Goal: Information Seeking & Learning: Compare options

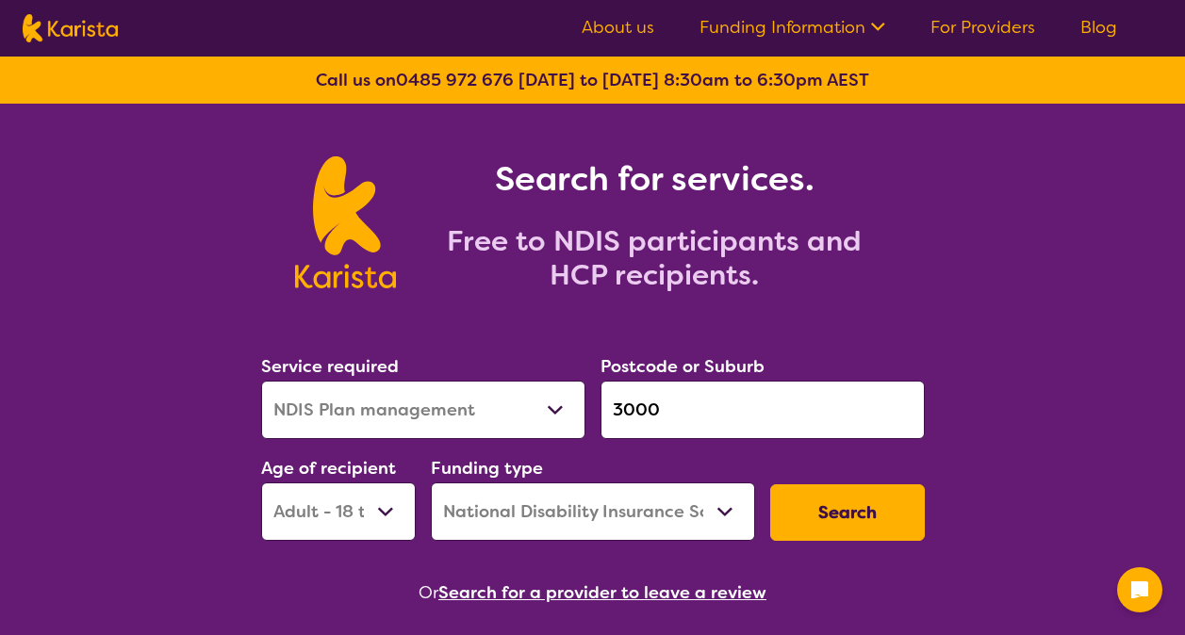
select select "NDIS Plan management"
select select "AD"
select select "NDIS"
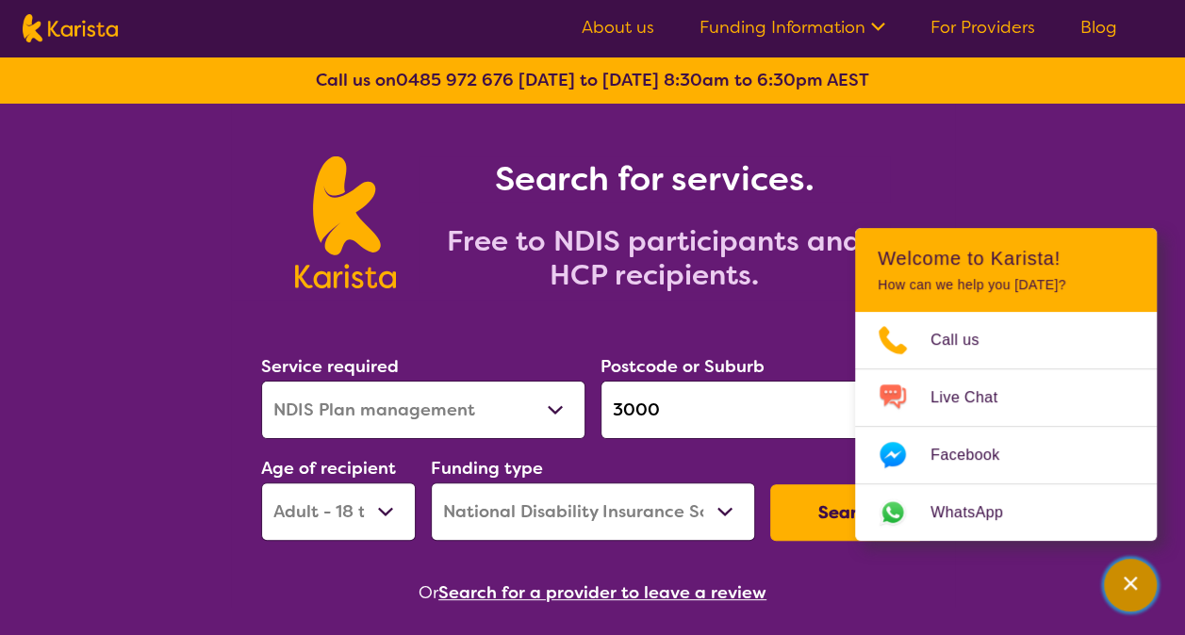
click at [1132, 582] on icon "Channel Menu" at bounding box center [1130, 583] width 19 height 19
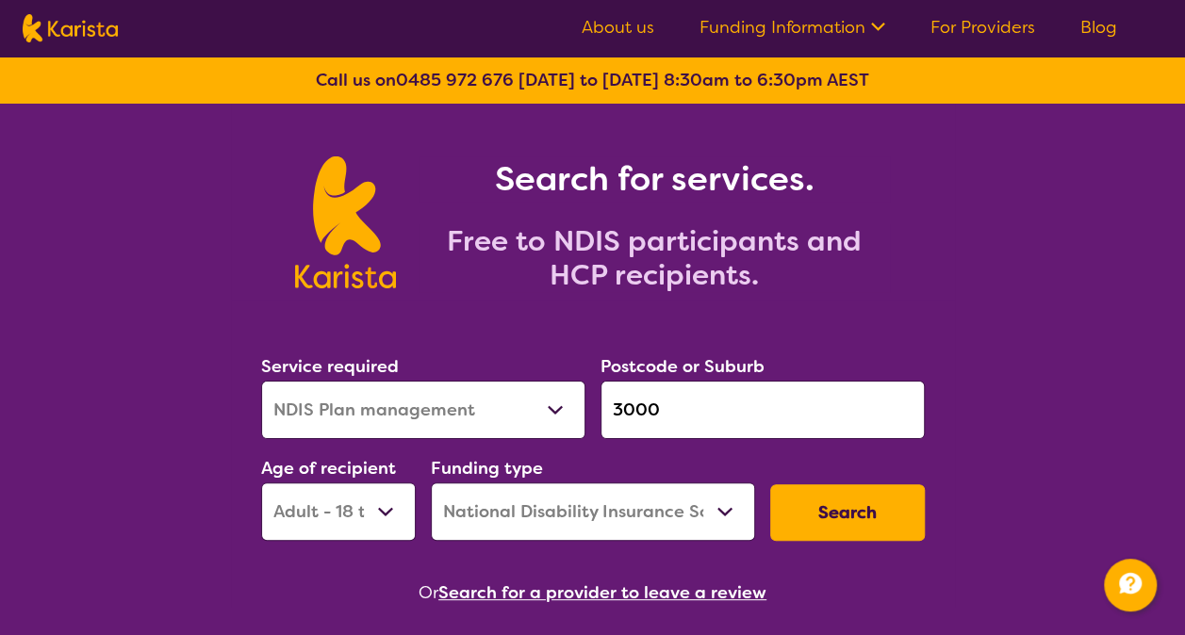
click at [718, 390] on input "3000" at bounding box center [762, 410] width 324 height 58
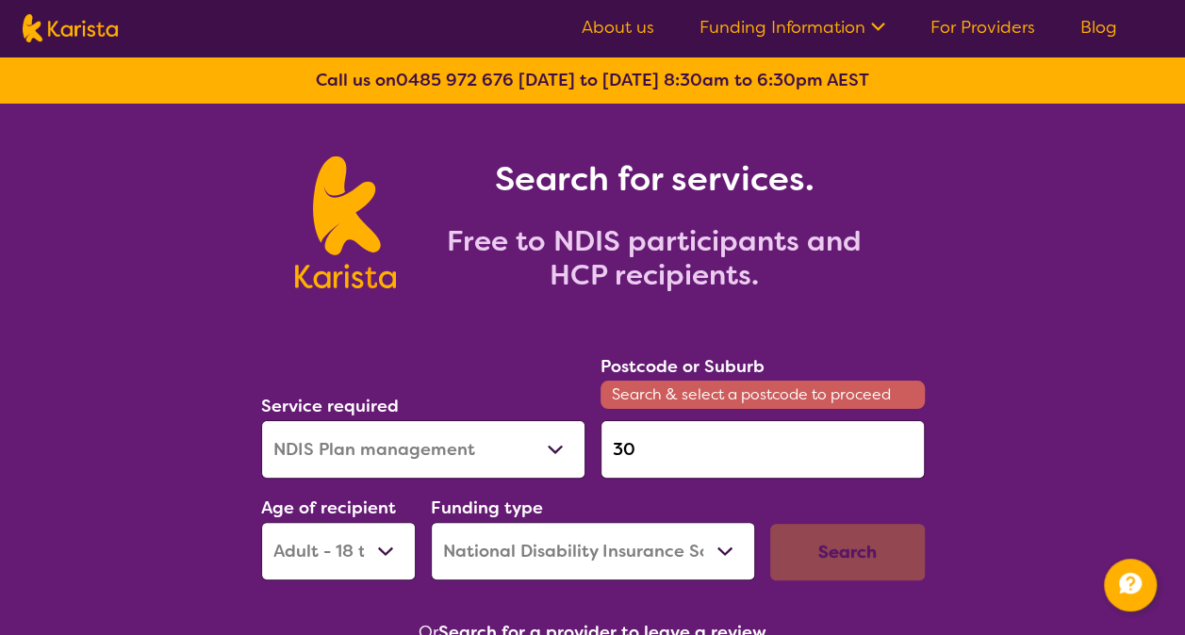
type input "3"
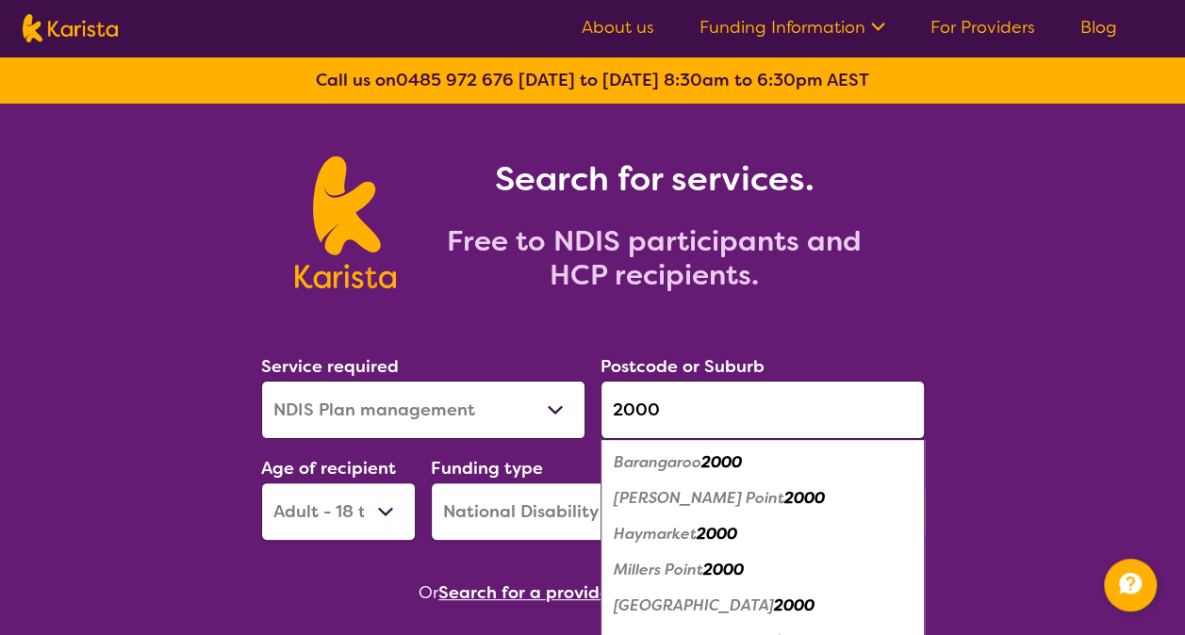
type input "2000"
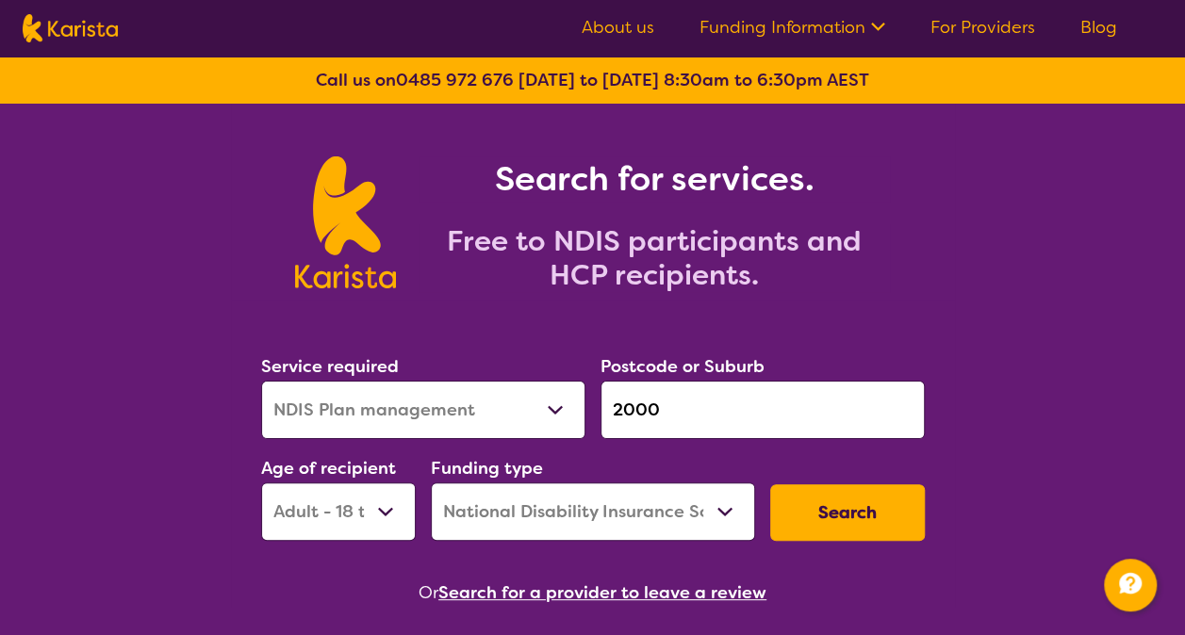
click at [871, 505] on button "Search" at bounding box center [847, 512] width 155 height 57
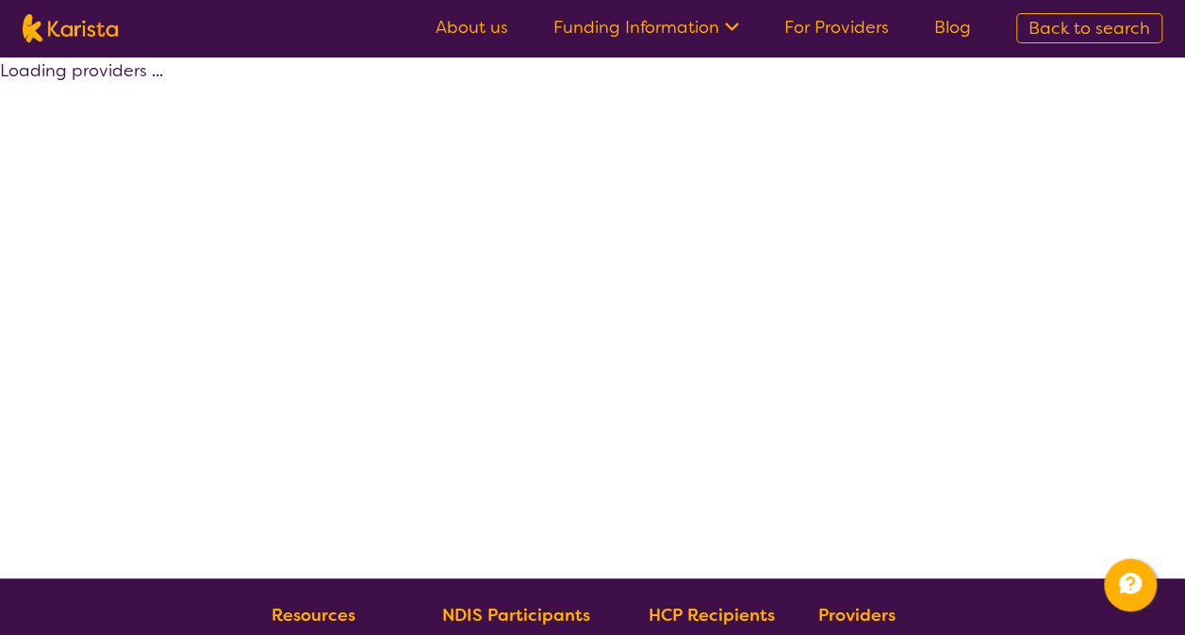
select select "by_score"
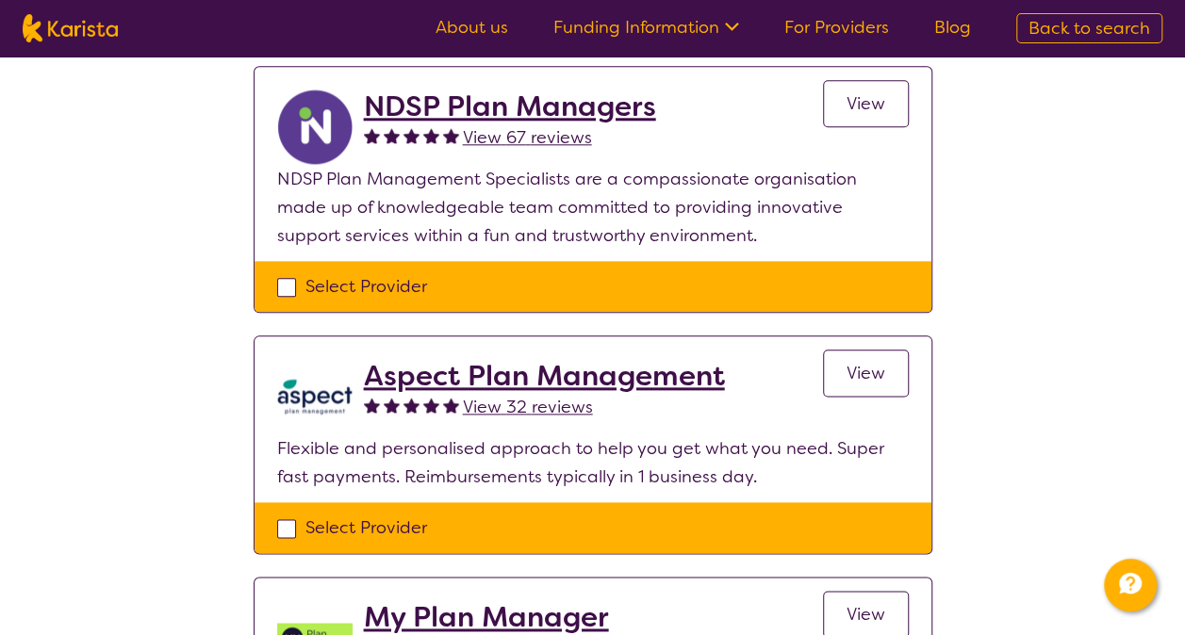
scroll to position [975, 0]
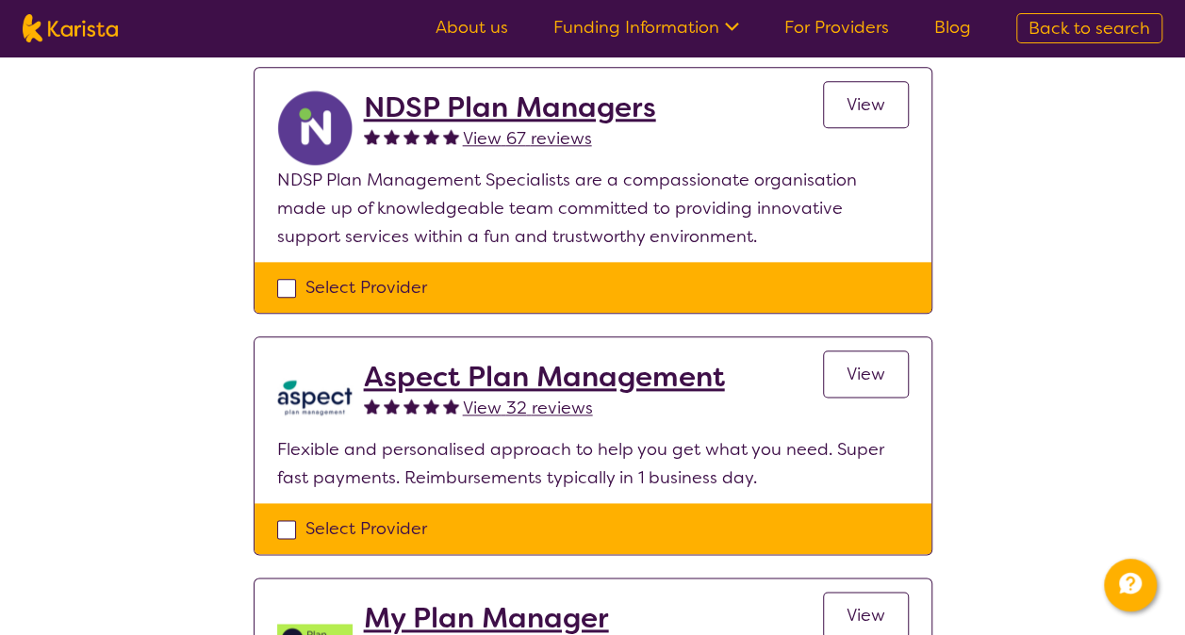
click at [647, 383] on h2 "Aspect Plan Management" at bounding box center [544, 377] width 361 height 34
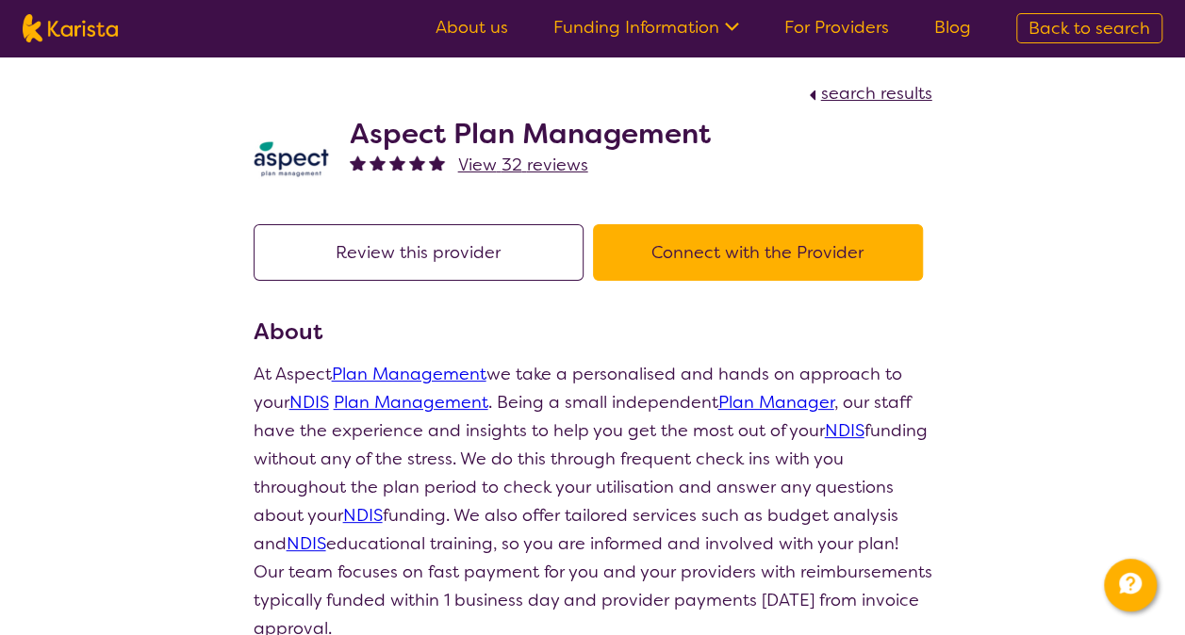
click at [518, 159] on span "View 32 reviews" at bounding box center [523, 165] width 130 height 23
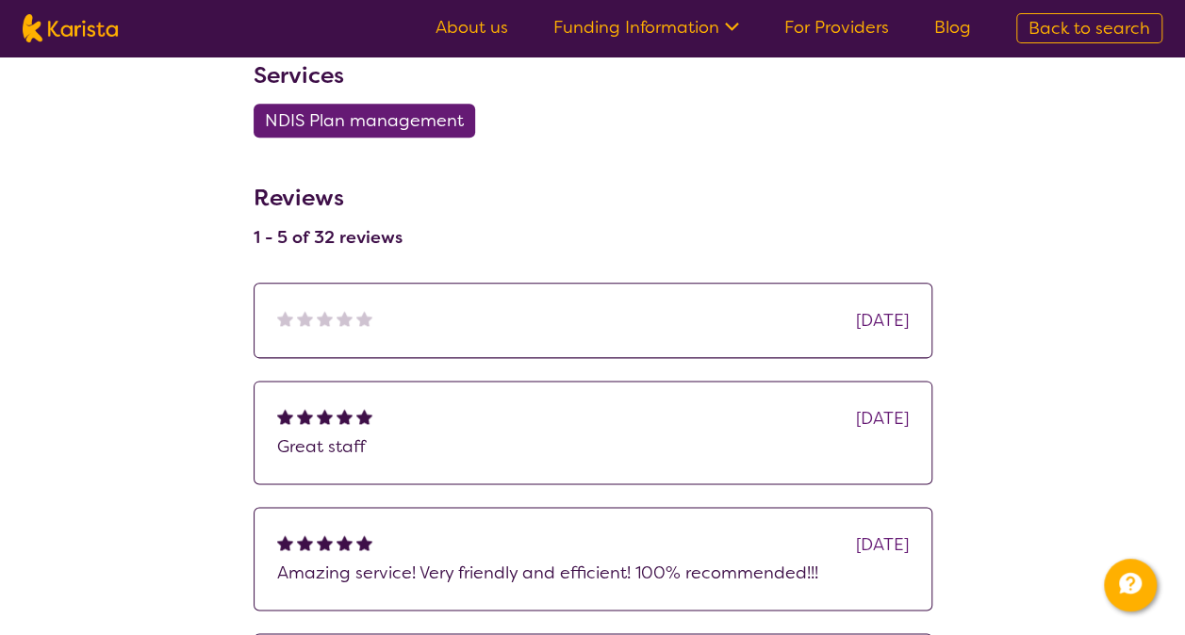
select select "by_score"
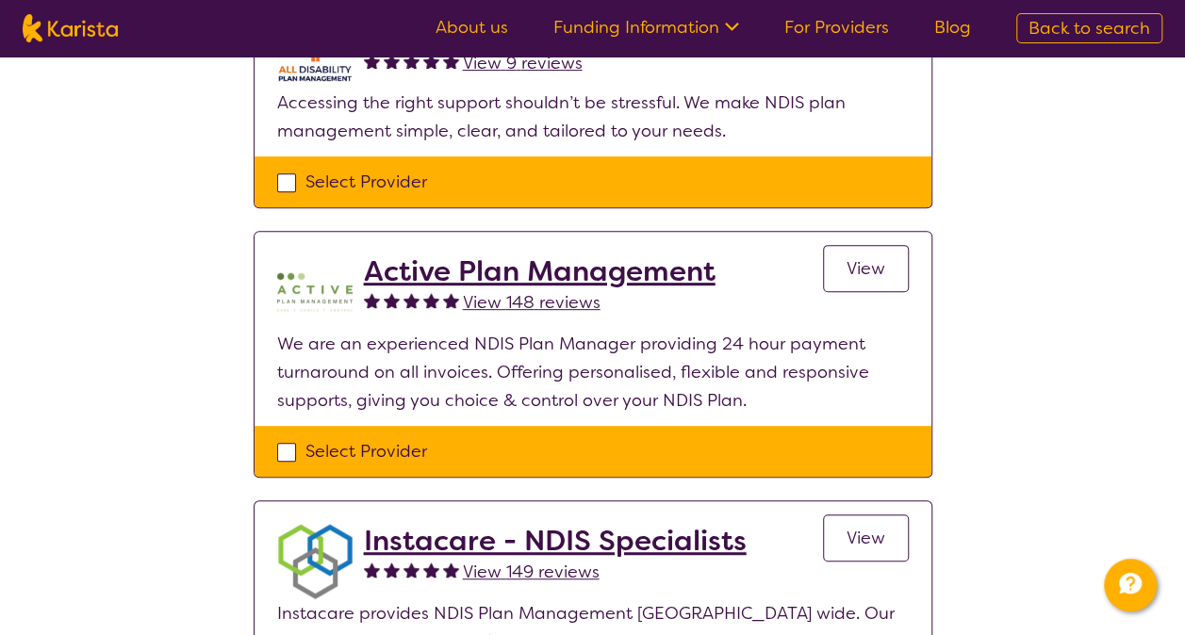
scroll to position [243, 0]
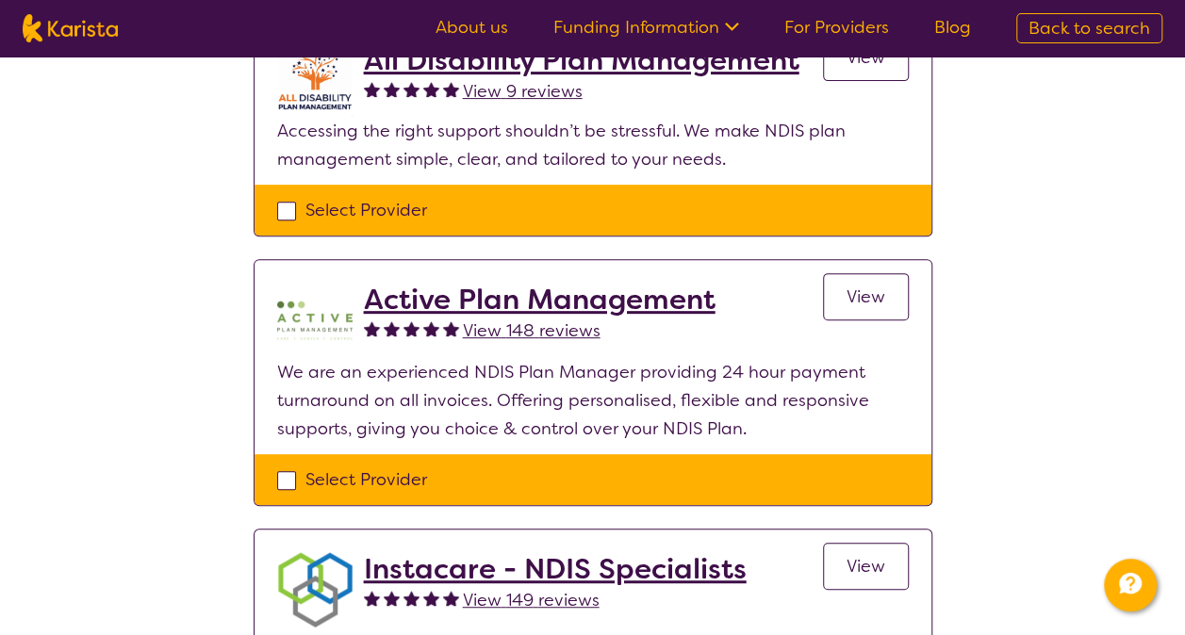
click at [502, 300] on h2 "Active Plan Management" at bounding box center [540, 300] width 352 height 34
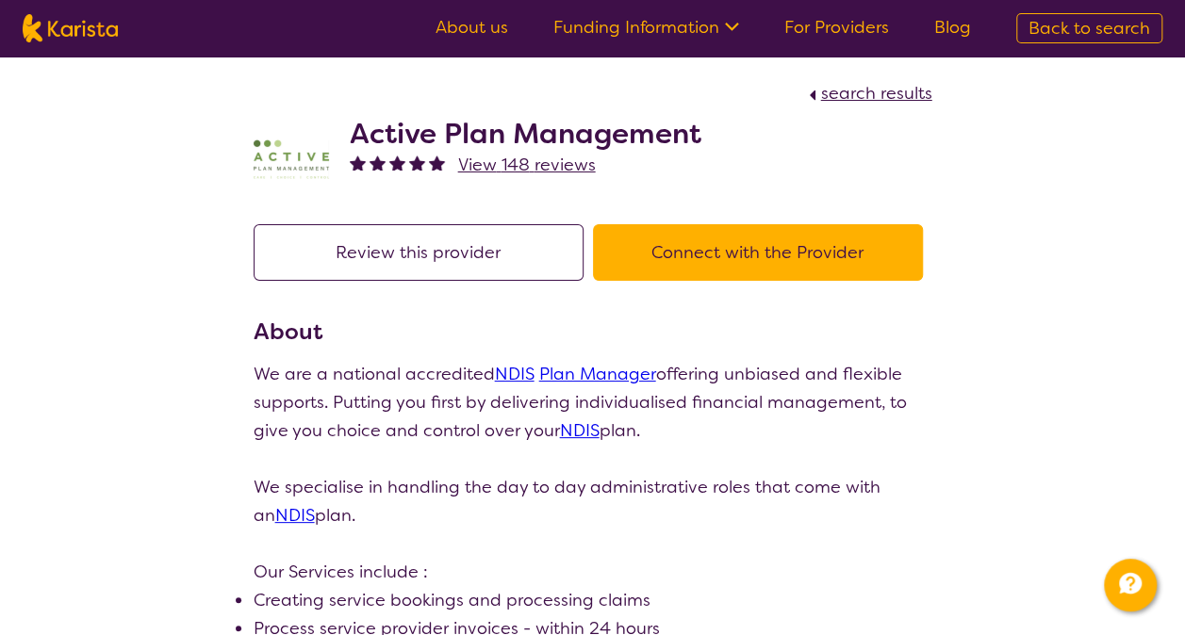
click at [528, 165] on span "View 148 reviews" at bounding box center [527, 165] width 138 height 23
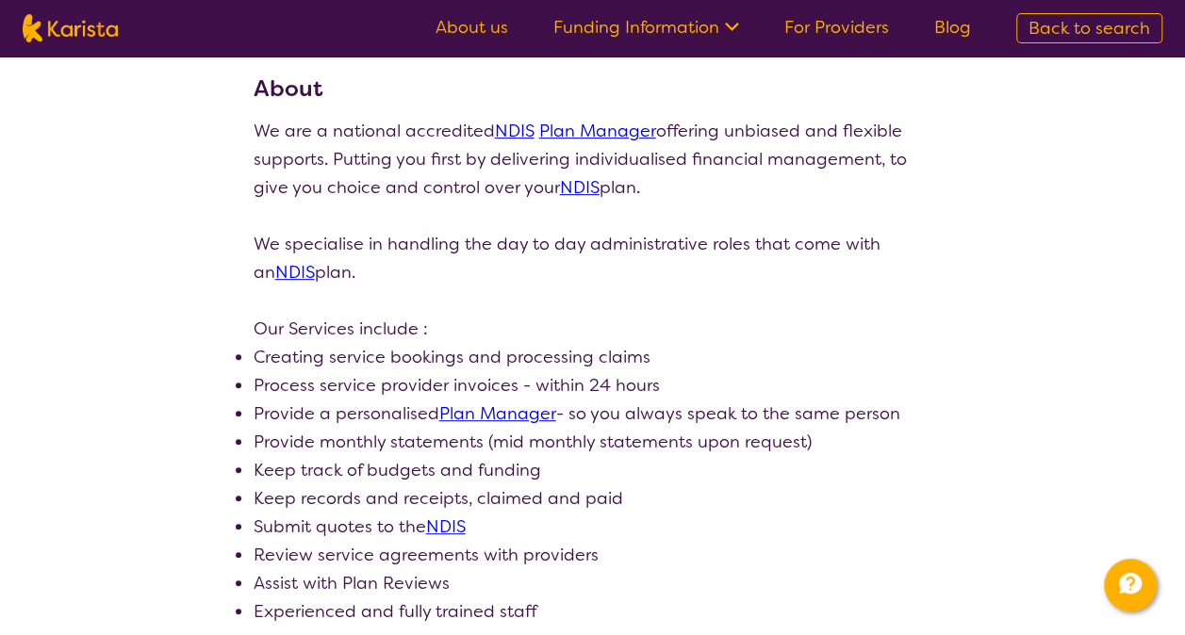
select select "by_score"
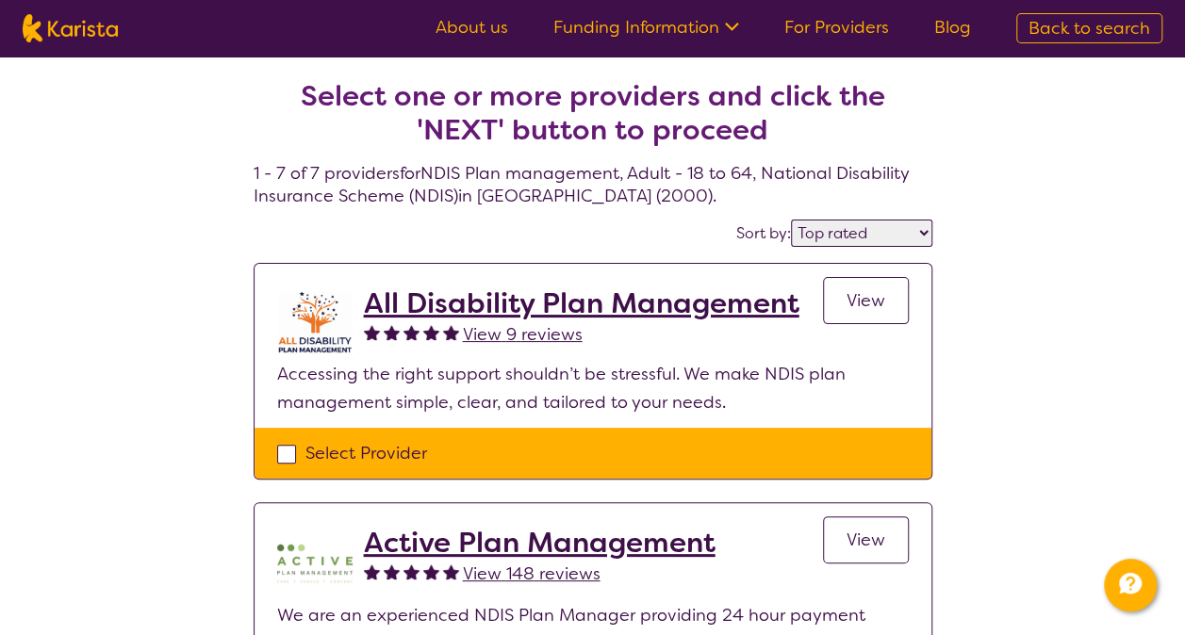
select select "NDIS Plan management"
select select "AD"
select select "NDIS"
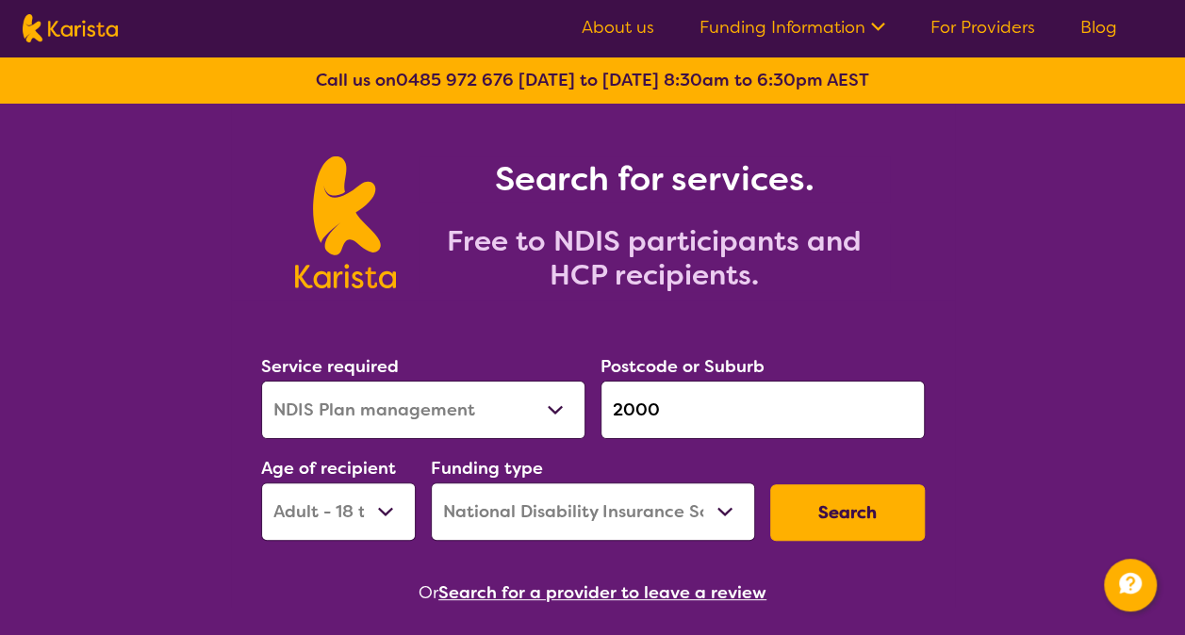
click at [739, 418] on input "2000" at bounding box center [762, 410] width 324 height 58
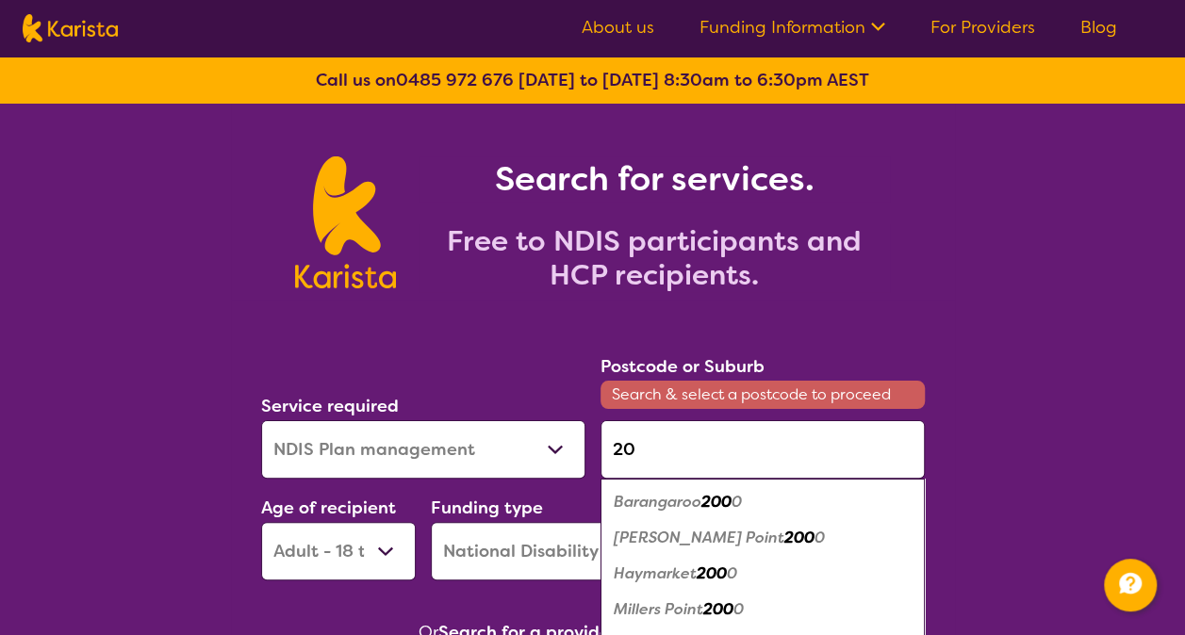
type input "2"
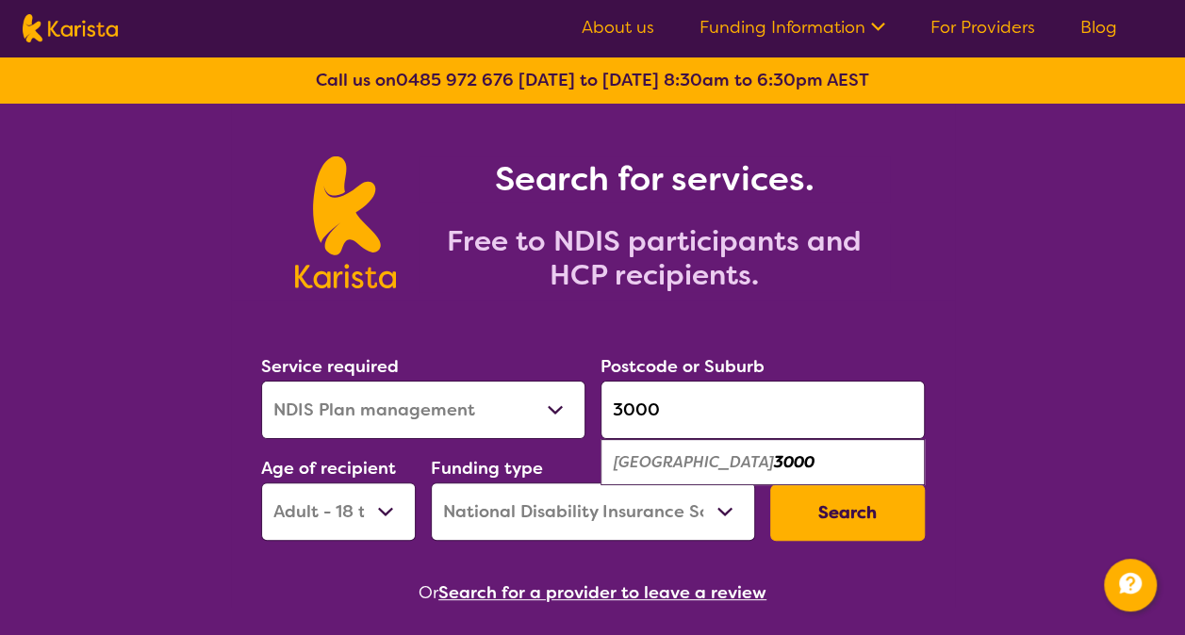
type input "3000"
click at [768, 451] on div "Melbourne 3000" at bounding box center [762, 463] width 305 height 36
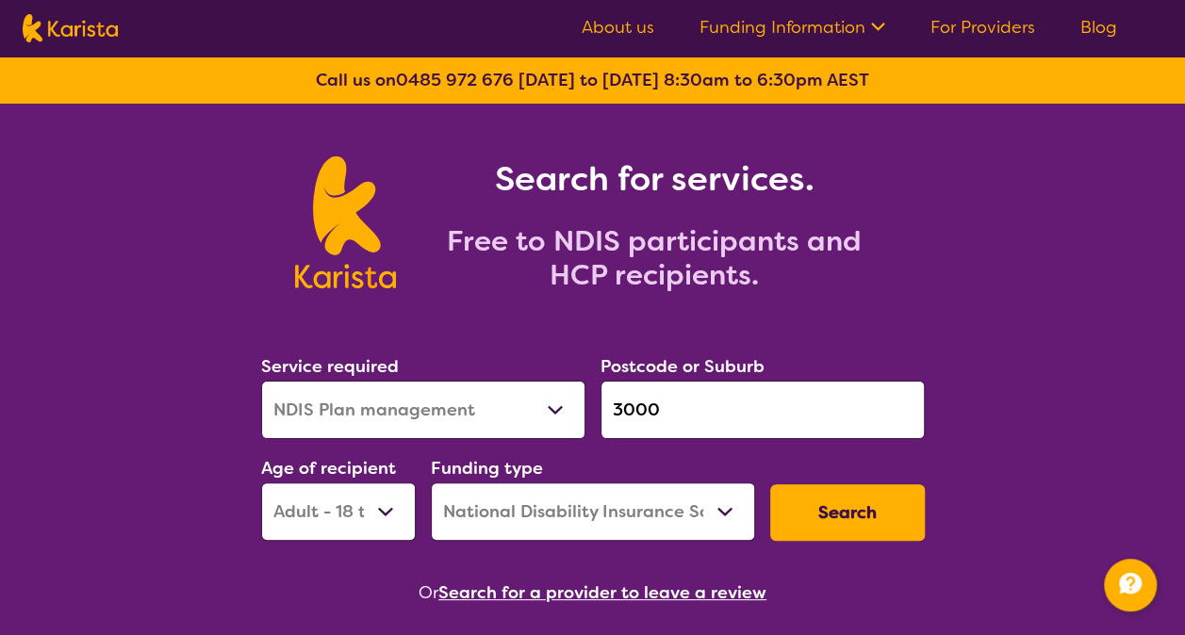
click at [833, 511] on button "Search" at bounding box center [847, 512] width 155 height 57
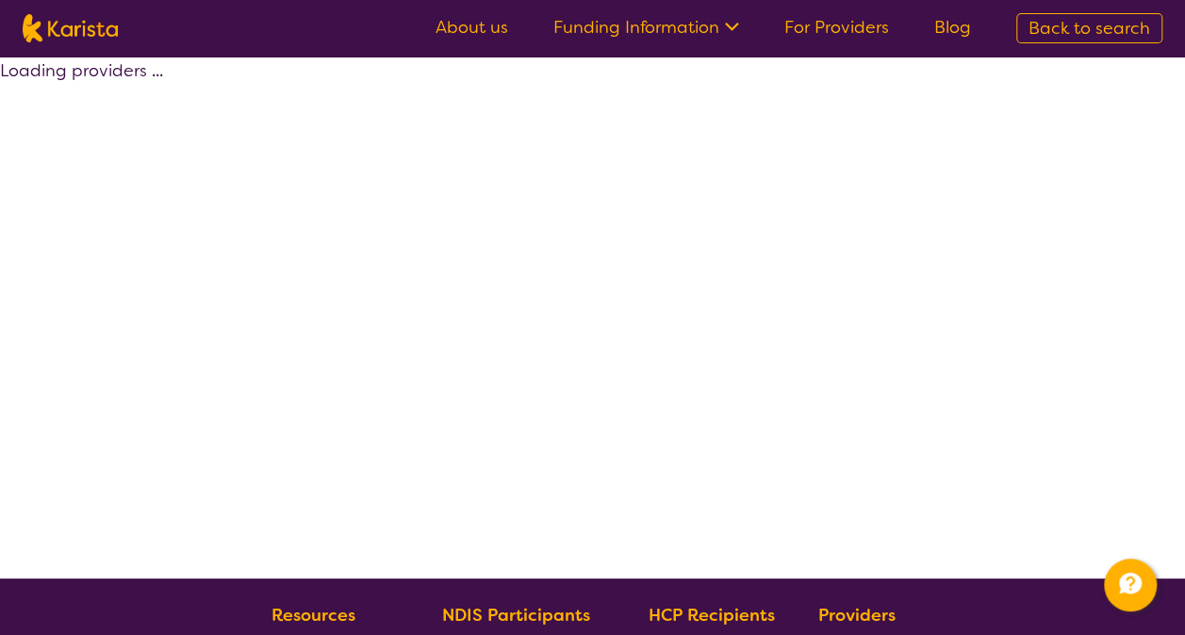
select select "by_score"
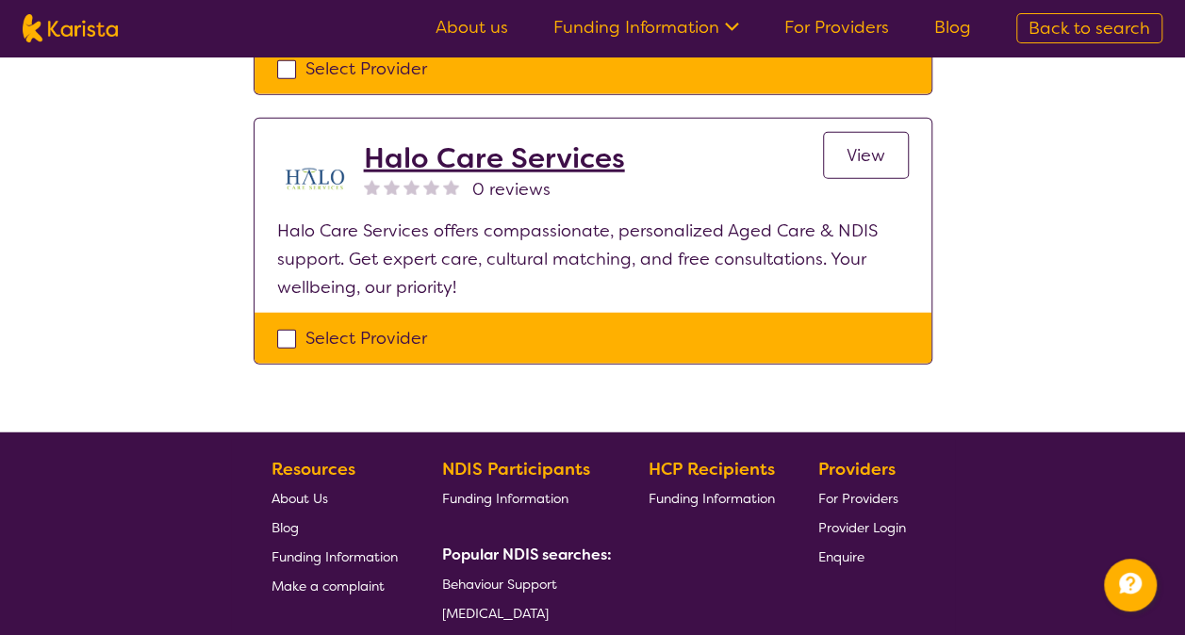
scroll to position [2267, 0]
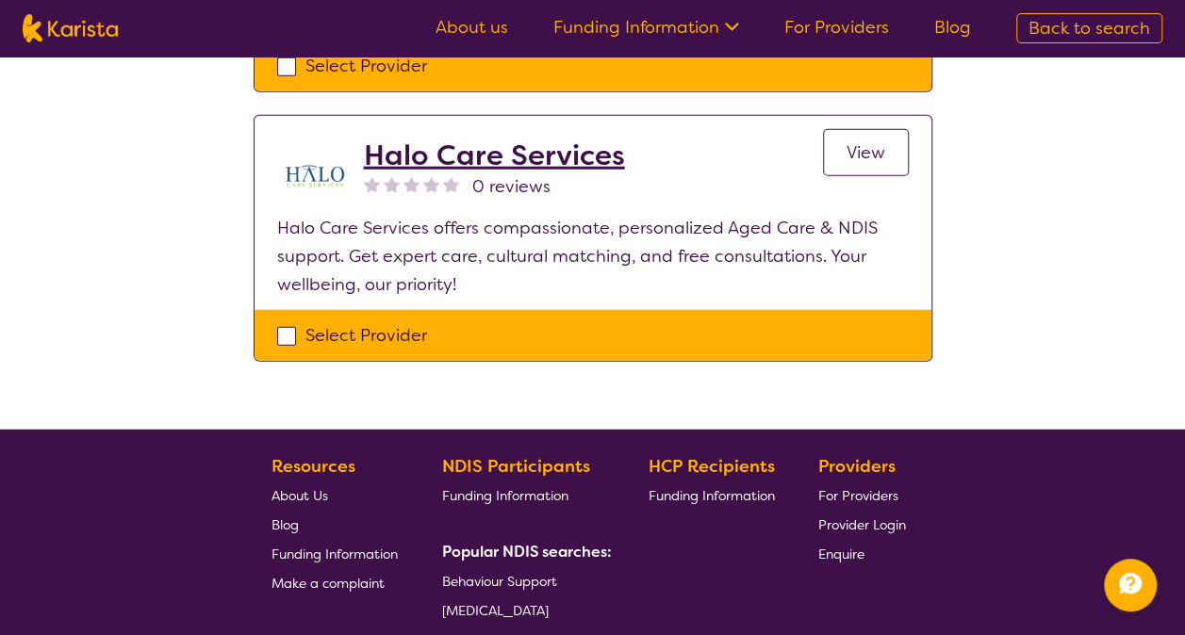
click at [571, 147] on h2 "Halo Care Services" at bounding box center [494, 156] width 261 height 34
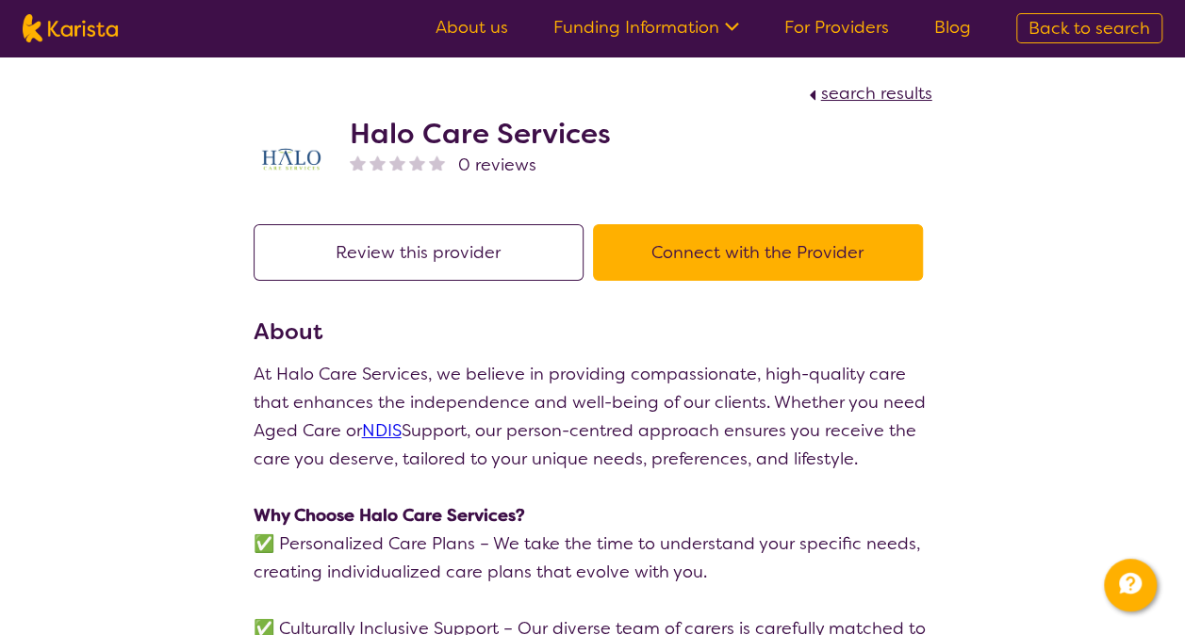
select select "by_score"
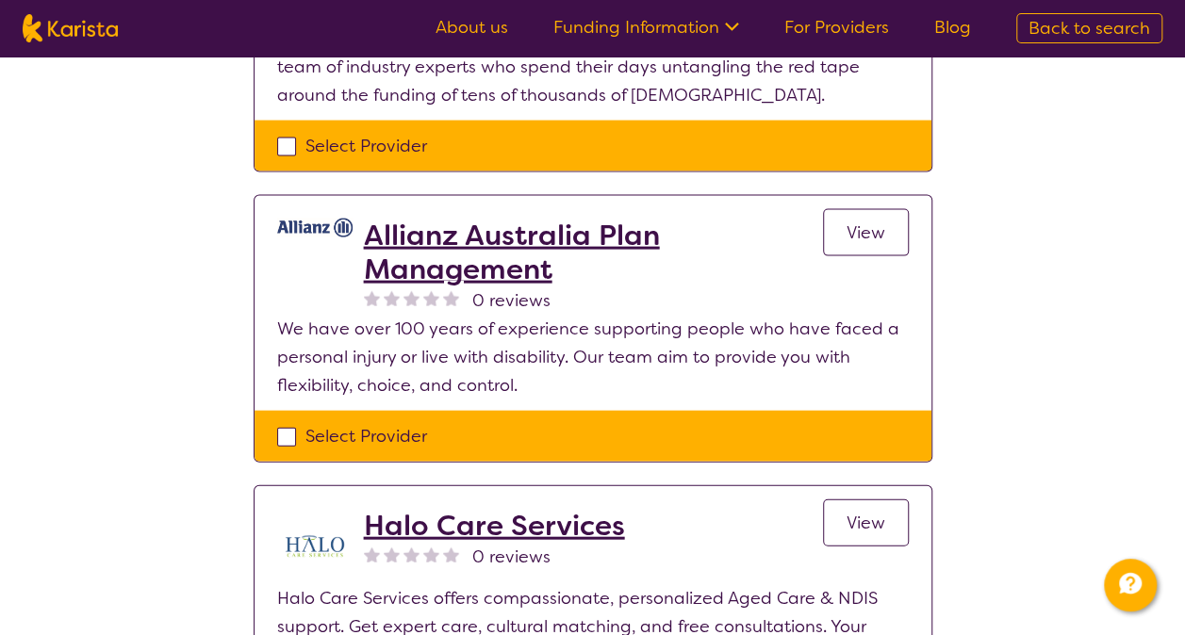
scroll to position [1876, 0]
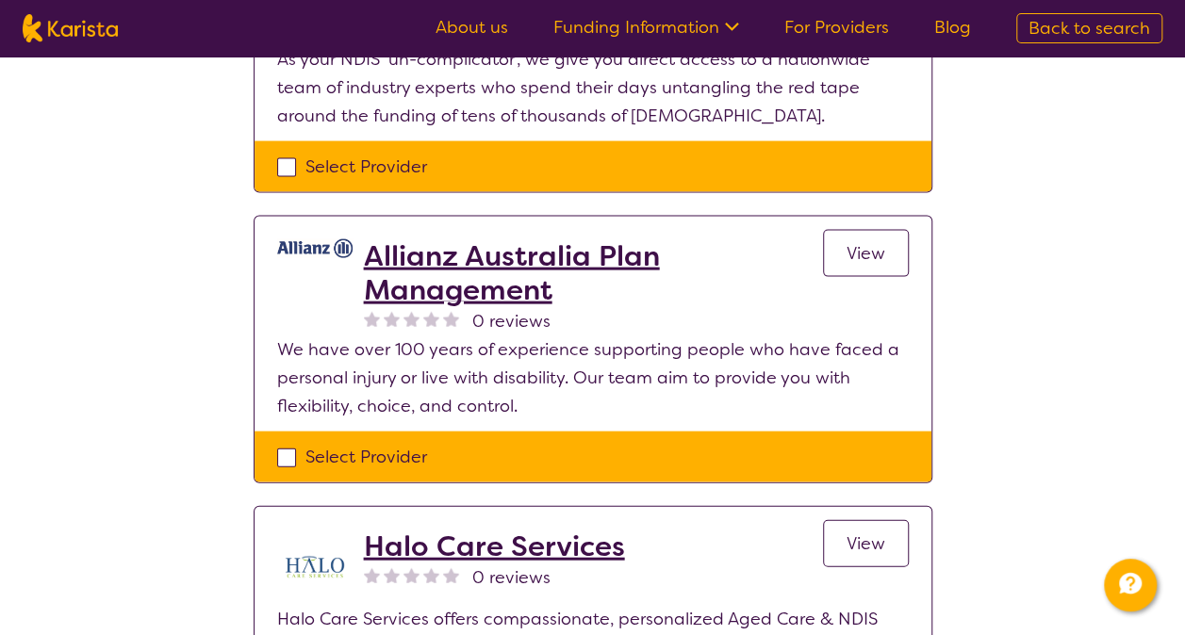
click at [520, 263] on h2 "Allianz Australia Plan Management" at bounding box center [593, 273] width 459 height 68
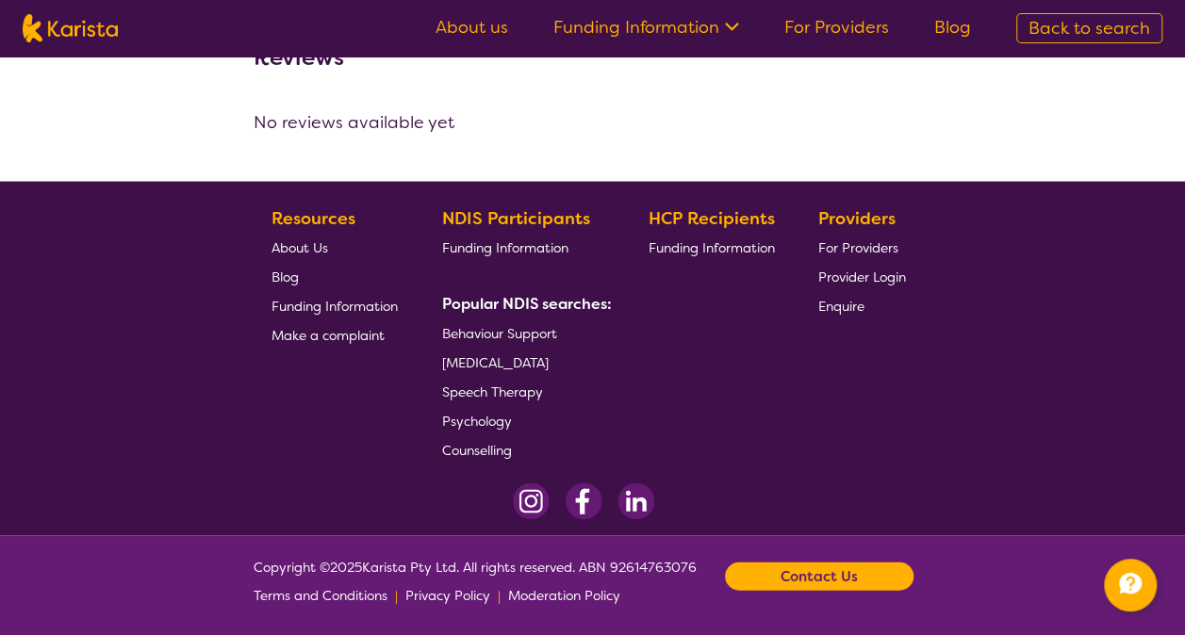
select select "by_score"
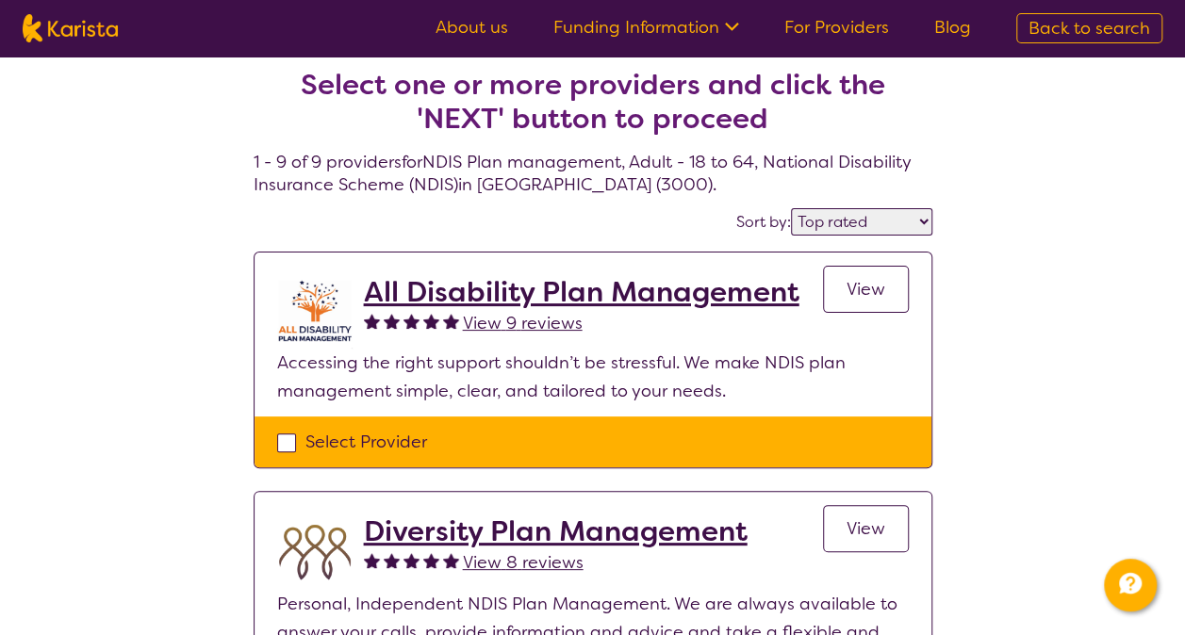
scroll to position [6, 0]
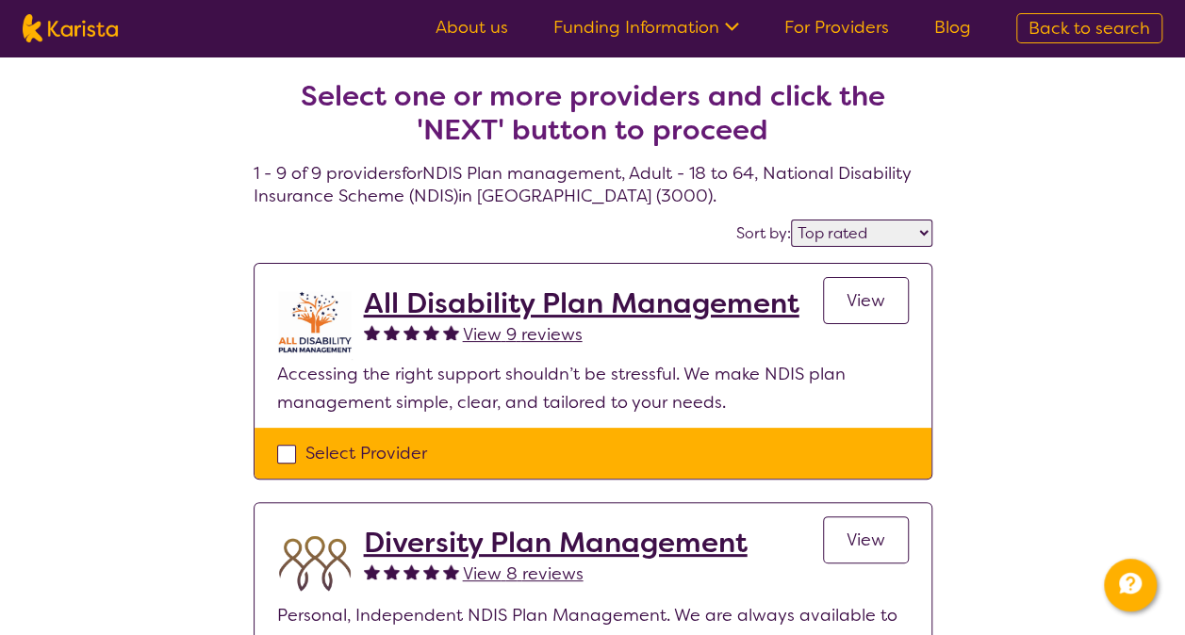
select select "NDIS Plan management"
select select "AD"
select select "NDIS"
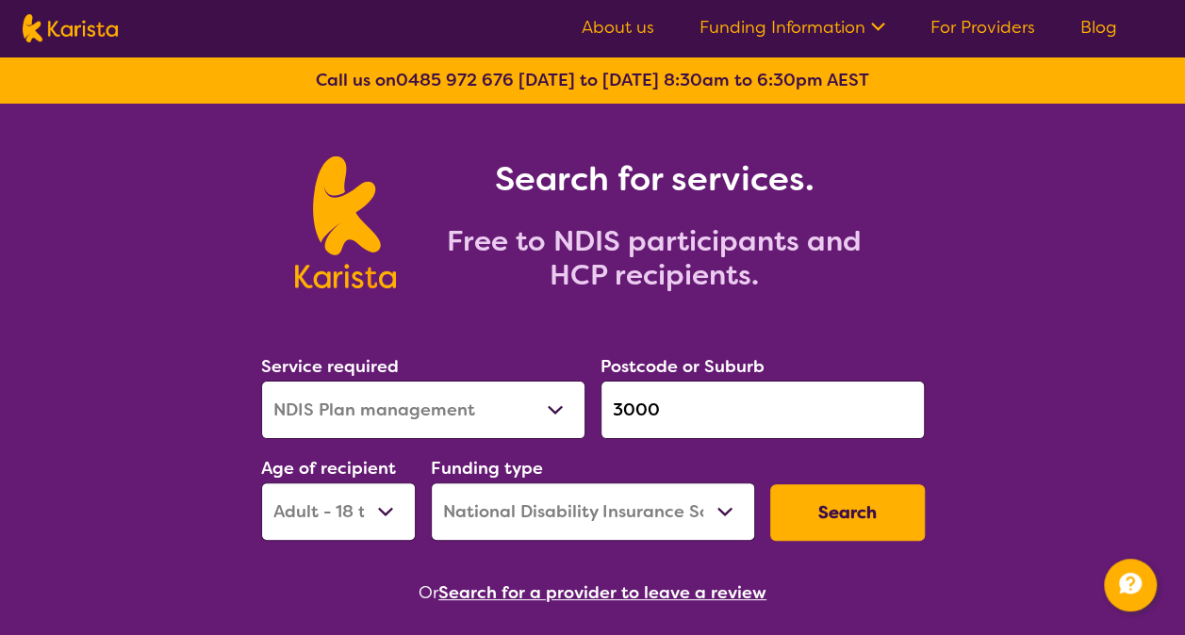
click at [701, 415] on input "3000" at bounding box center [762, 410] width 324 height 58
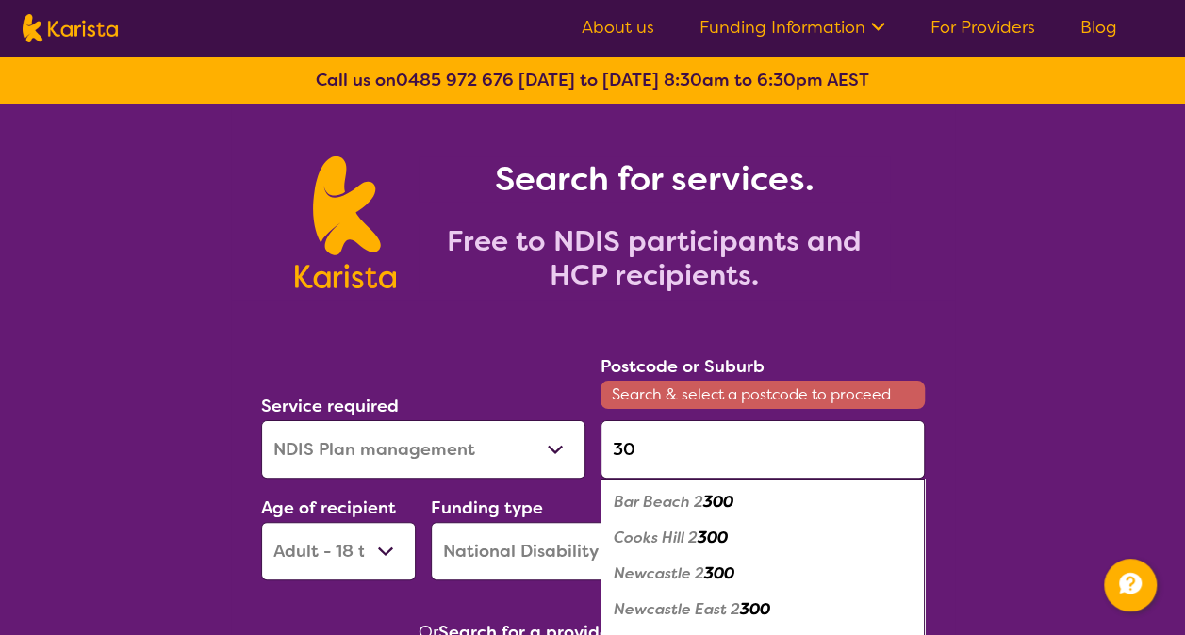
type input "3"
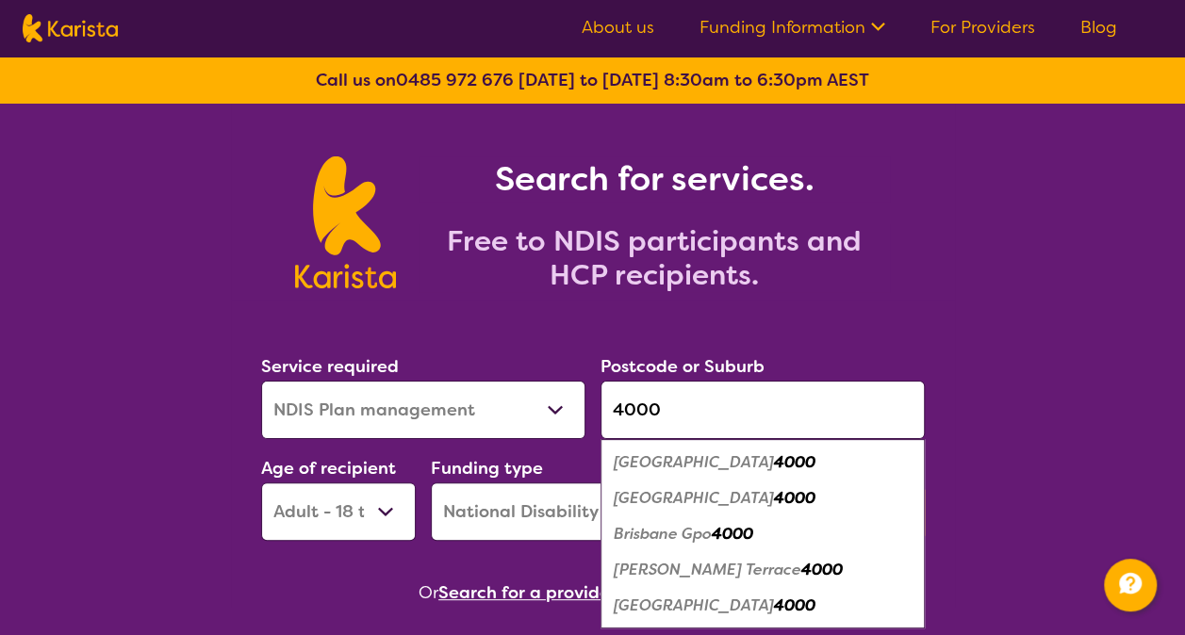
type input "4000"
click at [769, 456] on em "Brisbane Adelaide Street" at bounding box center [694, 462] width 160 height 20
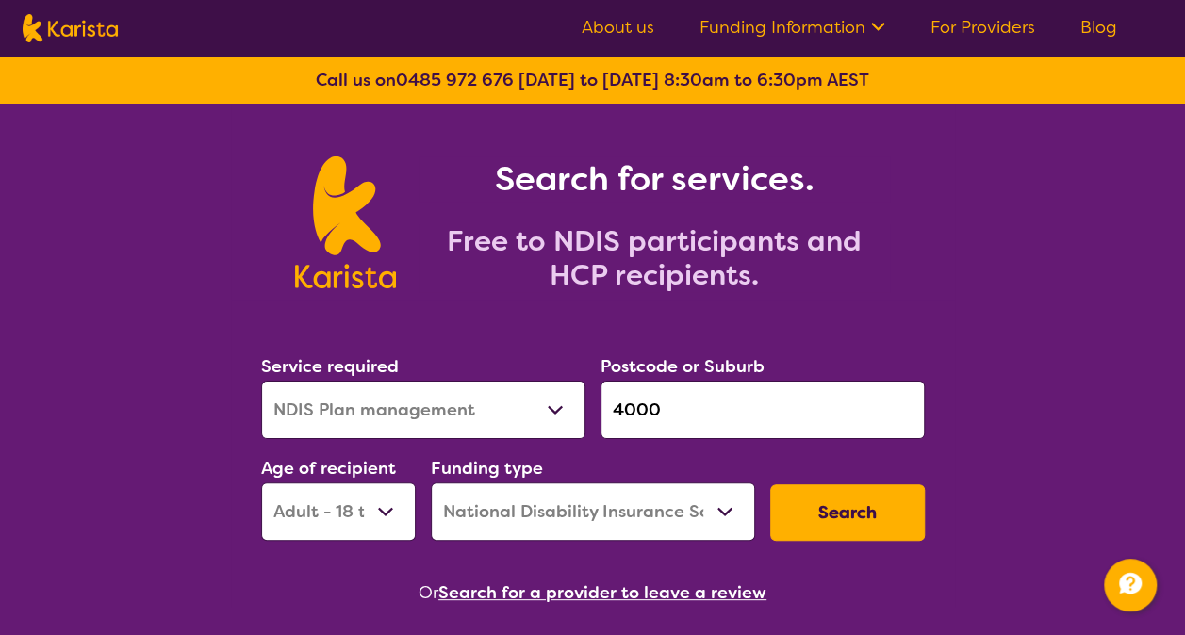
click at [832, 501] on button "Search" at bounding box center [847, 512] width 155 height 57
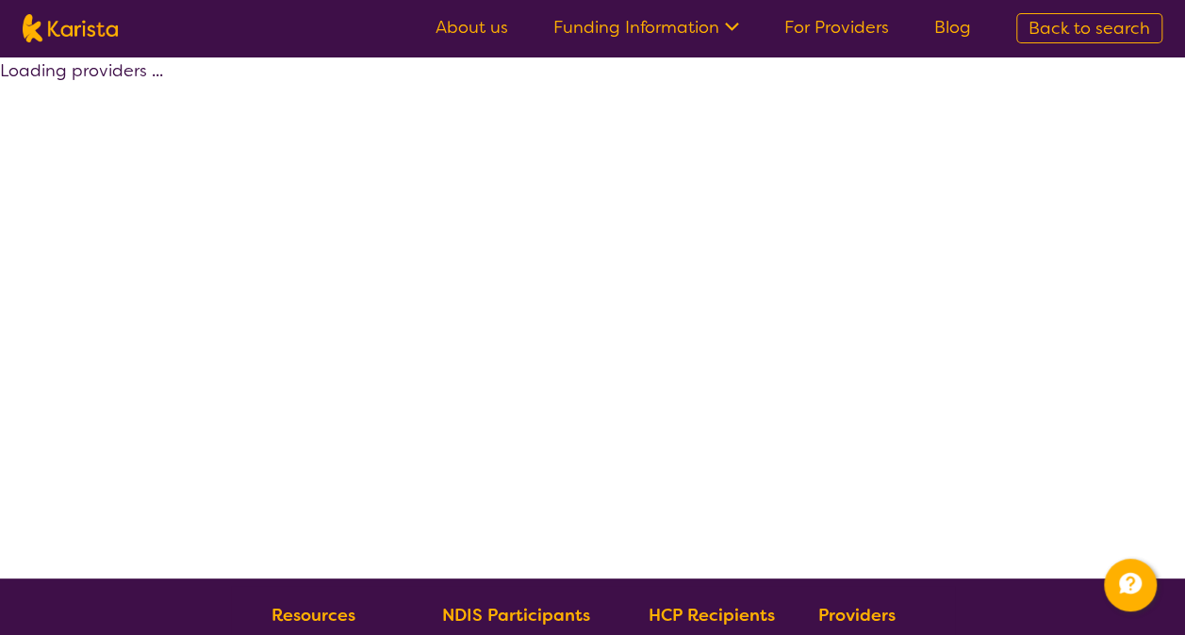
select select "by_score"
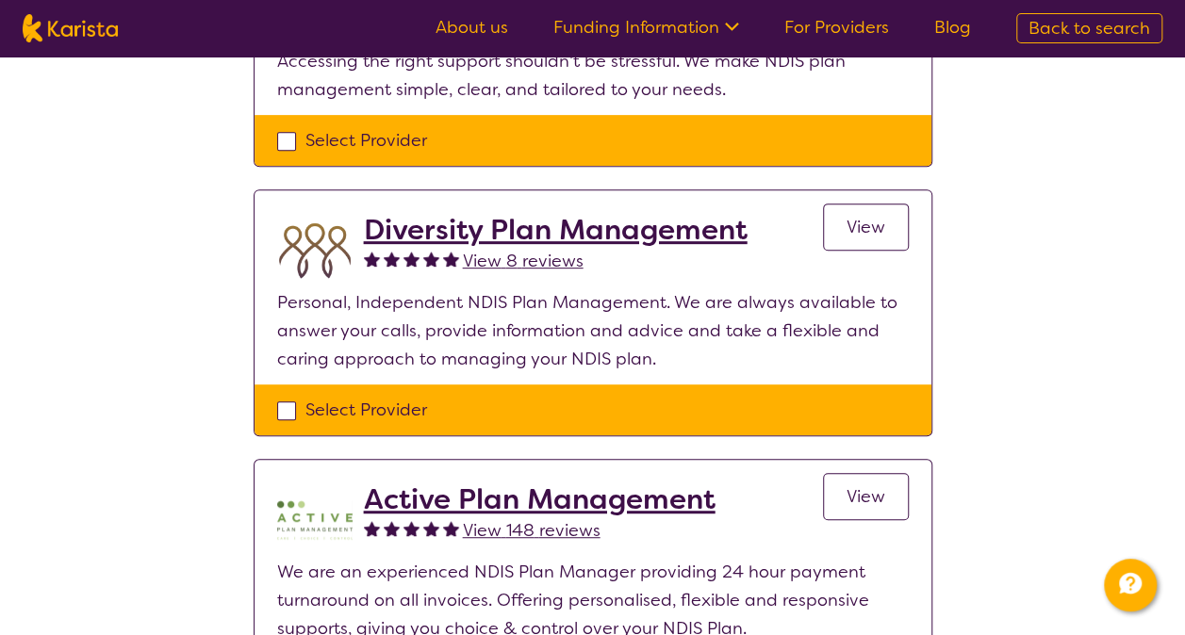
scroll to position [240, 0]
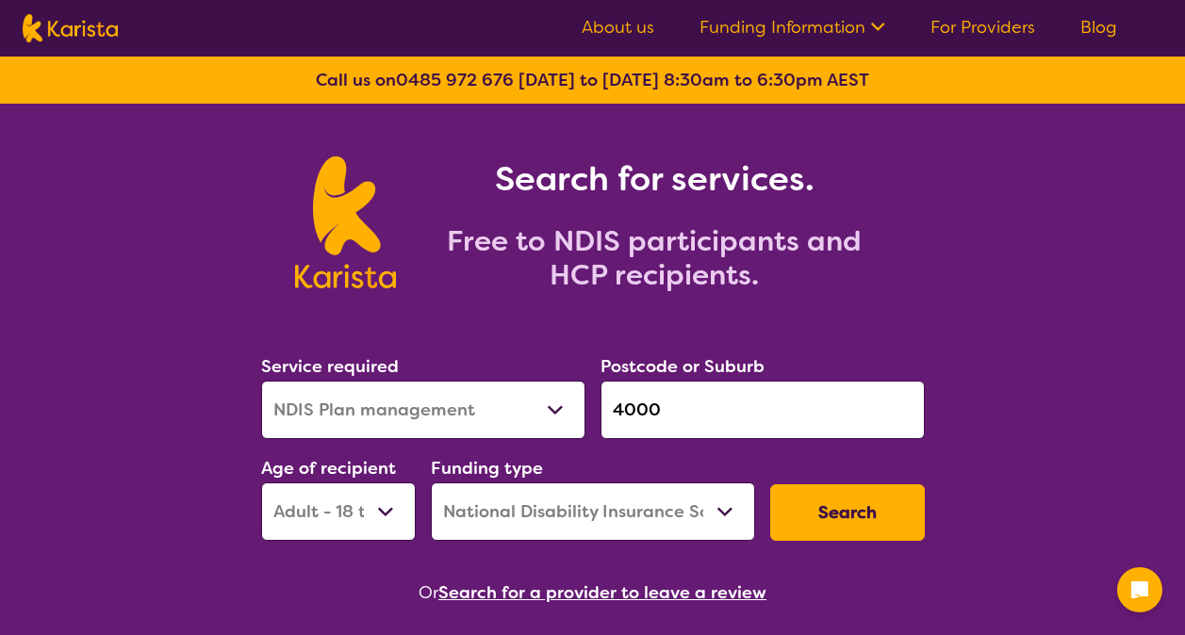
select select "NDIS Plan management"
select select "AD"
select select "NDIS"
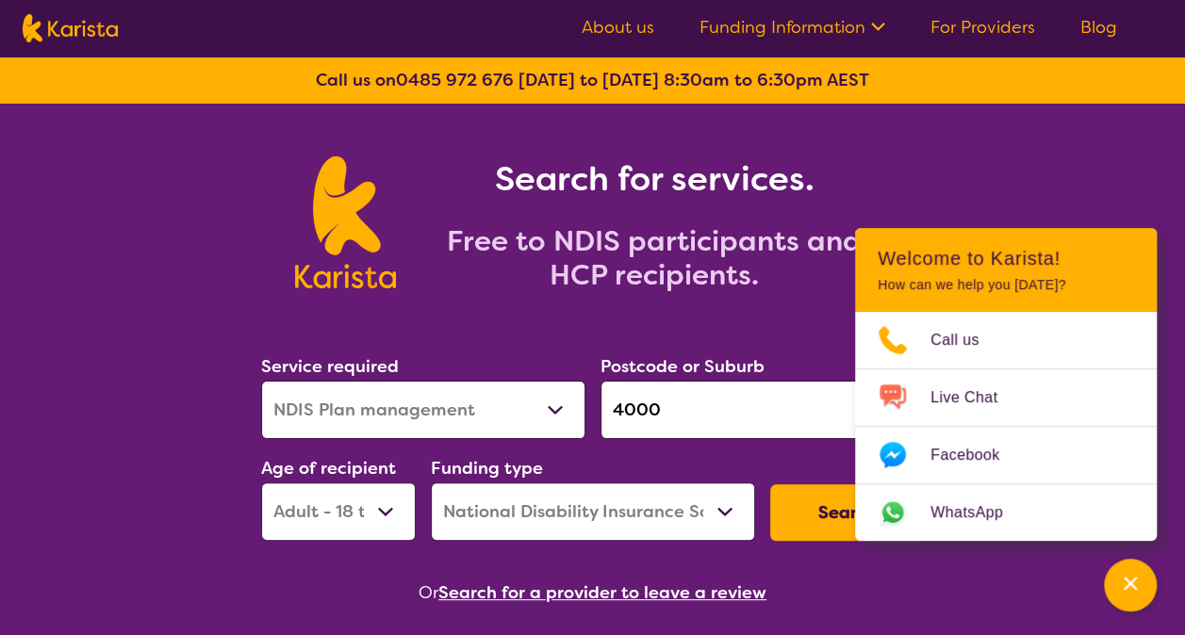
click at [713, 426] on input "4000" at bounding box center [762, 410] width 324 height 58
click at [1134, 592] on icon "Channel Menu" at bounding box center [1130, 583] width 19 height 19
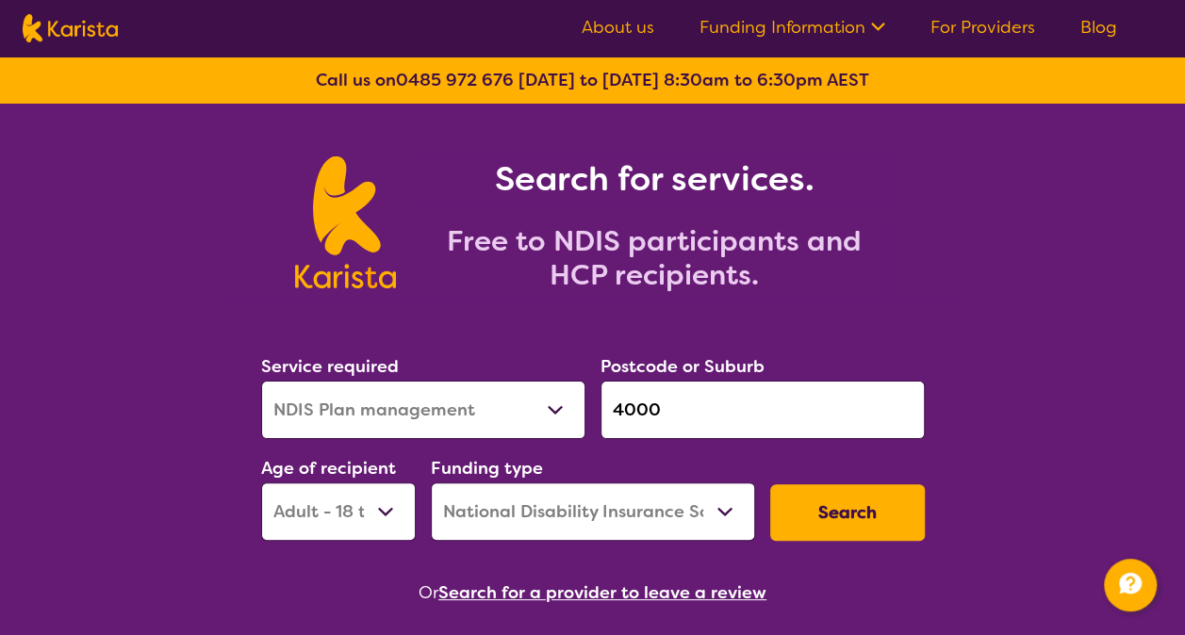
click at [804, 413] on input "4000" at bounding box center [762, 410] width 324 height 58
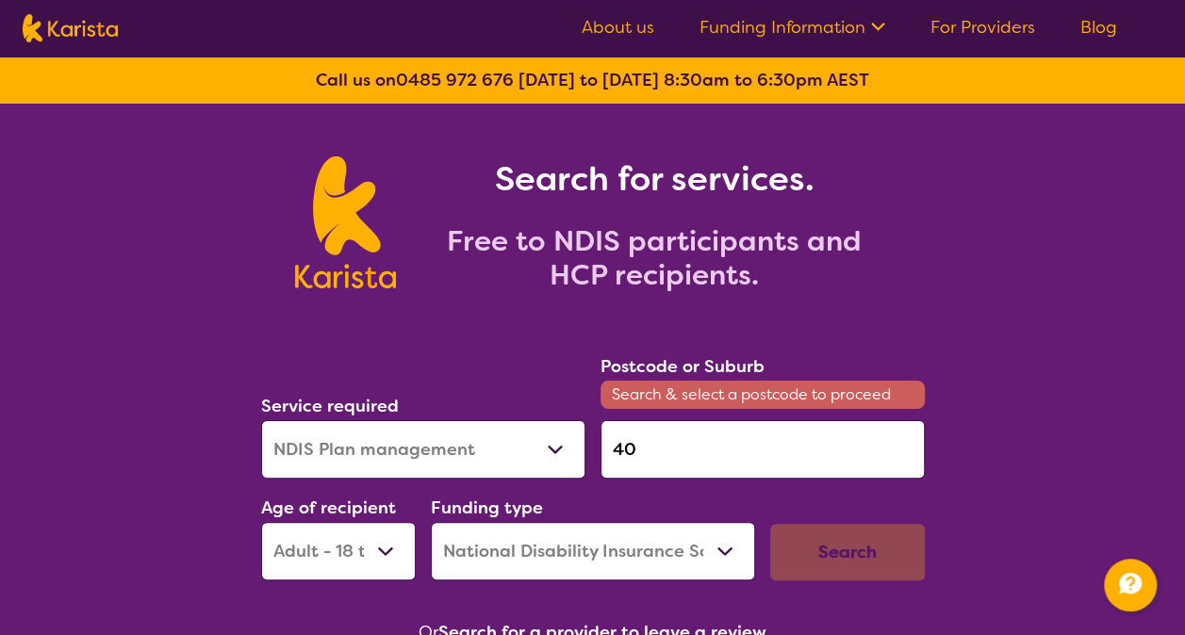
type input "4"
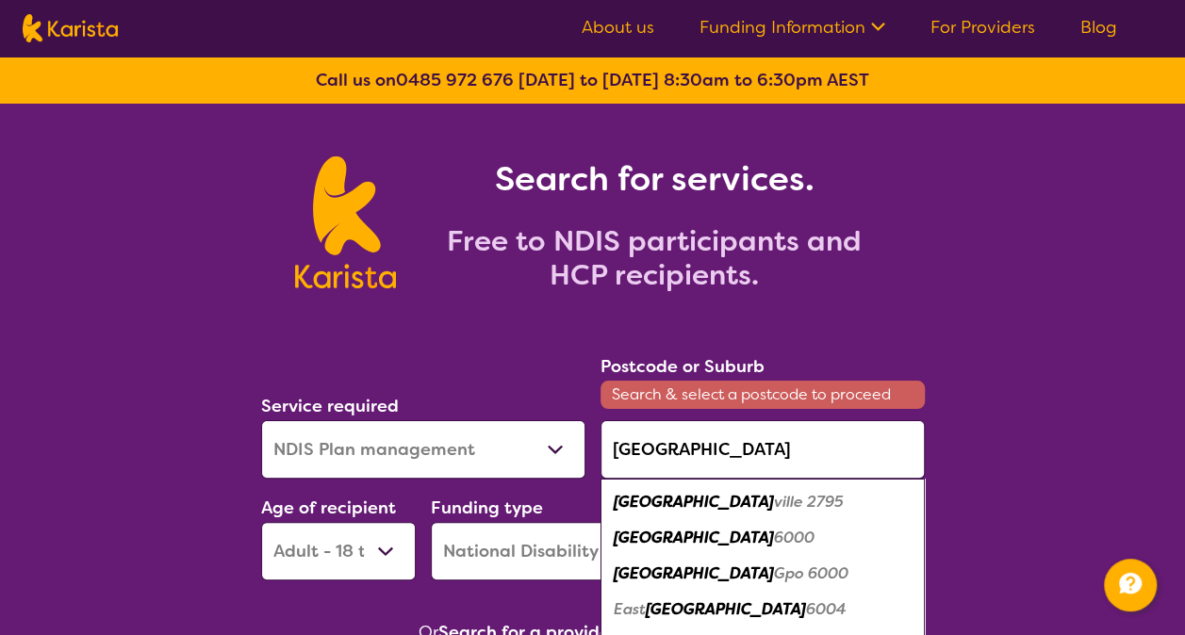
click at [718, 536] on div "Perth 6000" at bounding box center [762, 538] width 305 height 36
type input "6000"
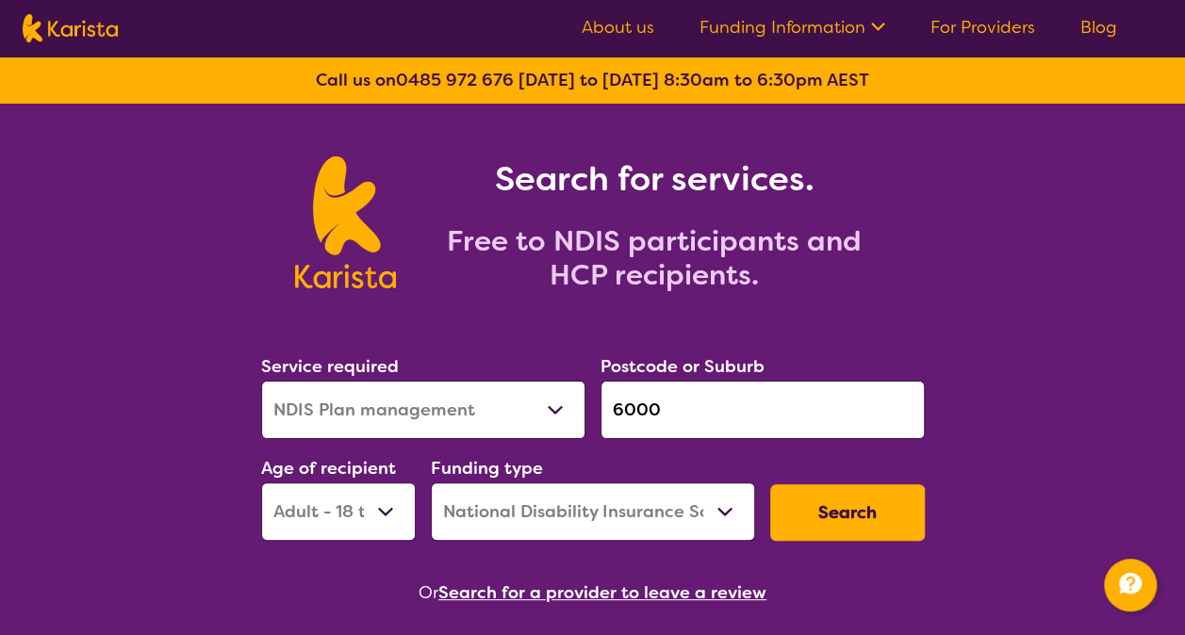
click at [846, 507] on button "Search" at bounding box center [847, 512] width 155 height 57
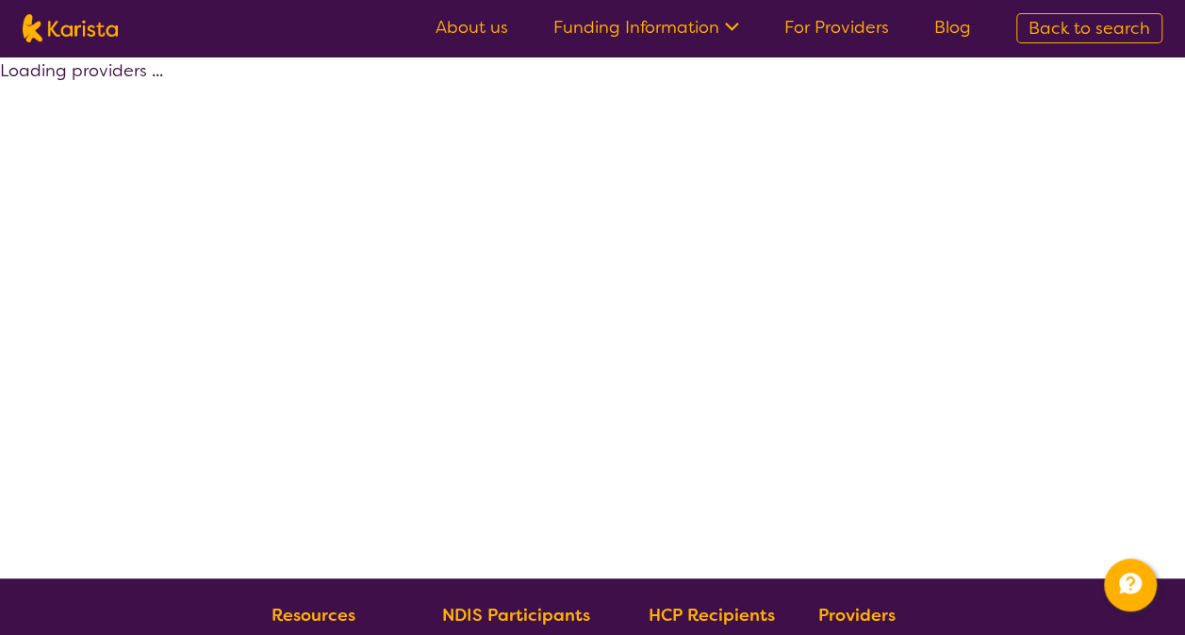
select select "by_score"
